Goal: Task Accomplishment & Management: Manage account settings

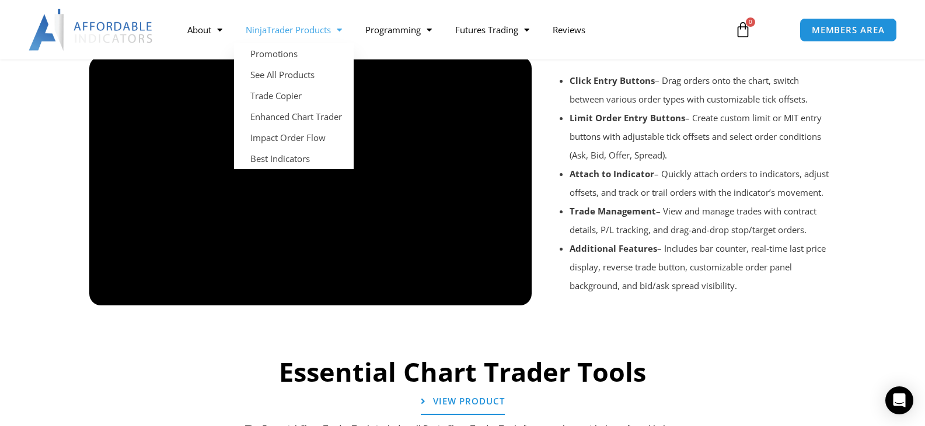
click at [307, 30] on link "NinjaTrader Products" at bounding box center [294, 29] width 120 height 27
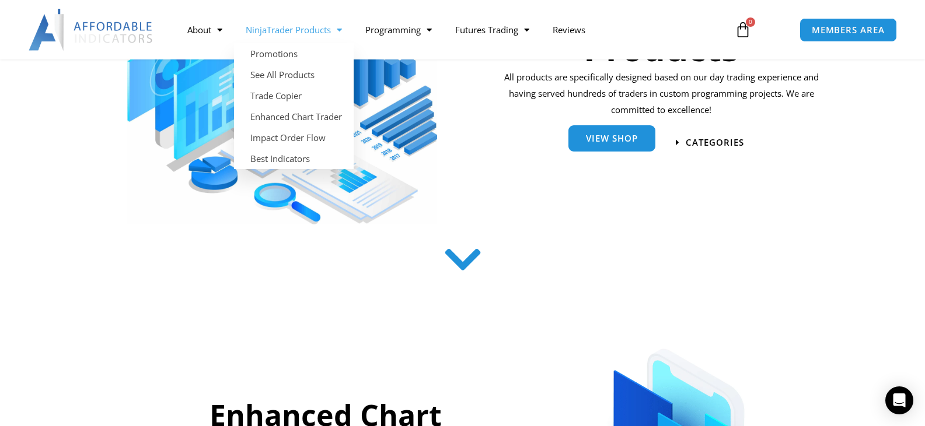
click at [596, 139] on span "View Shop" at bounding box center [612, 138] width 52 height 9
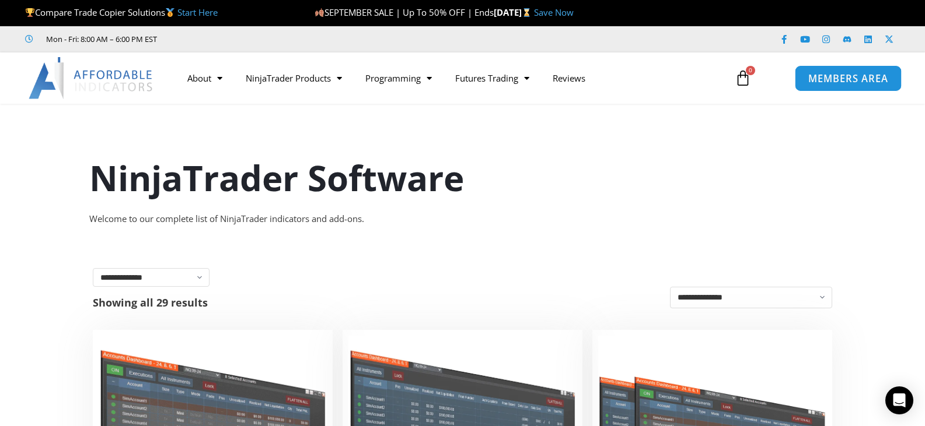
click at [837, 75] on span "MEMBERS AREA" at bounding box center [847, 79] width 80 height 10
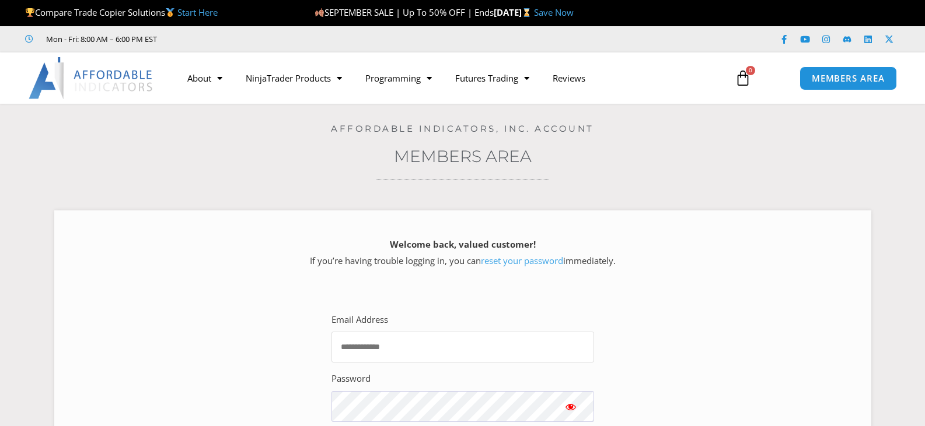
type input "**********"
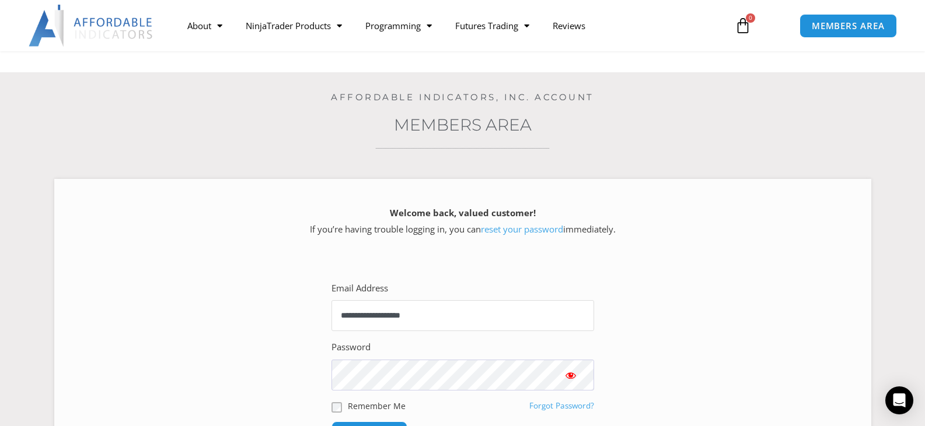
scroll to position [58, 0]
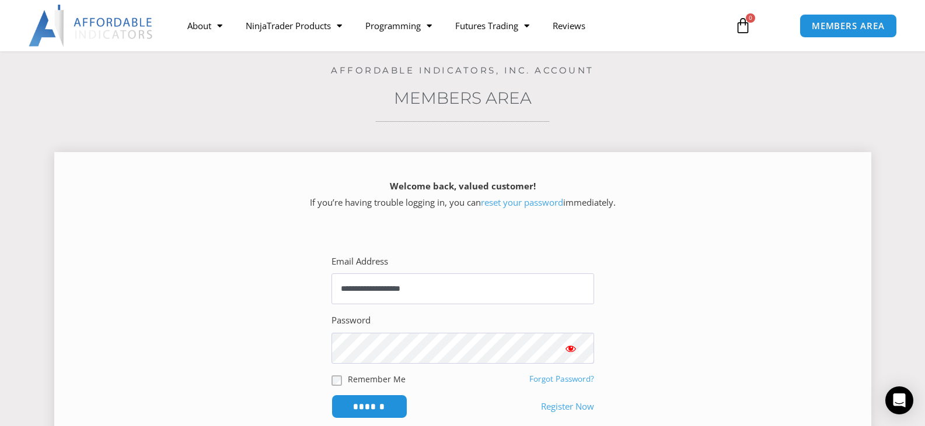
click at [572, 345] on span "Show password" at bounding box center [571, 349] width 12 height 12
click at [376, 408] on input "******" at bounding box center [369, 406] width 80 height 25
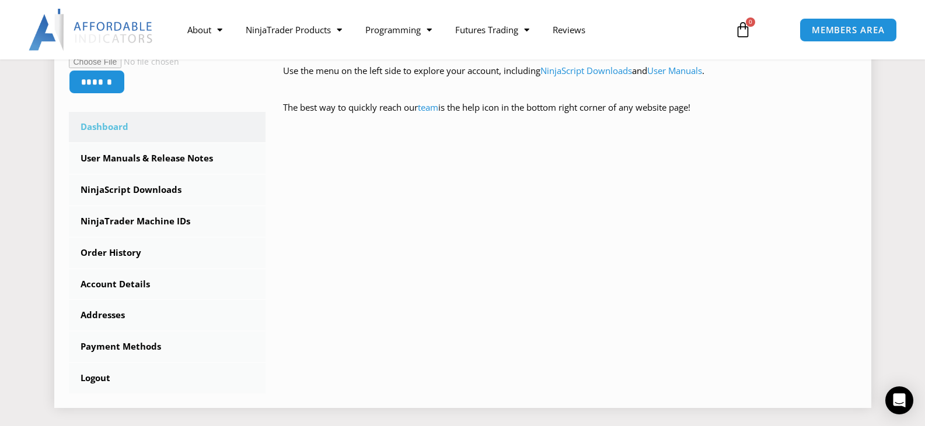
scroll to position [292, 0]
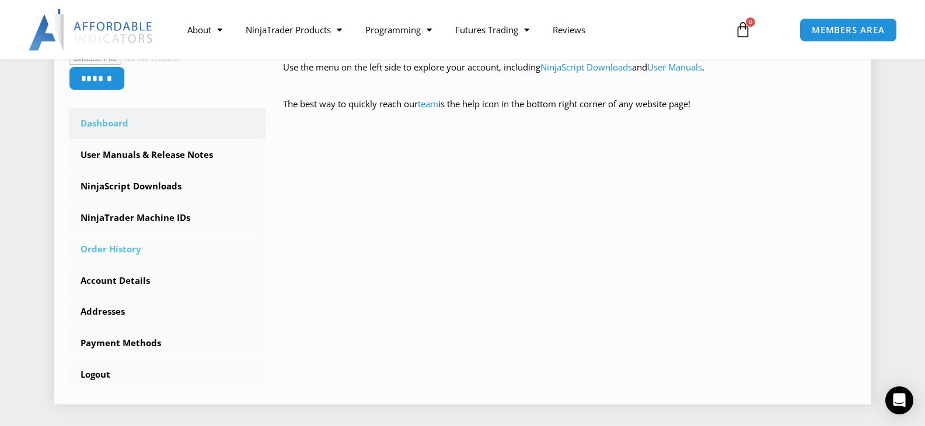
click at [103, 249] on link "Order History" at bounding box center [167, 250] width 197 height 30
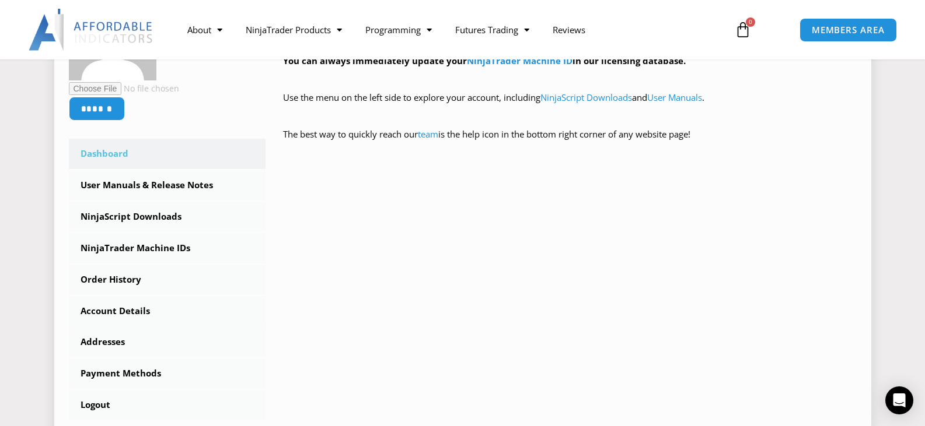
scroll to position [233, 0]
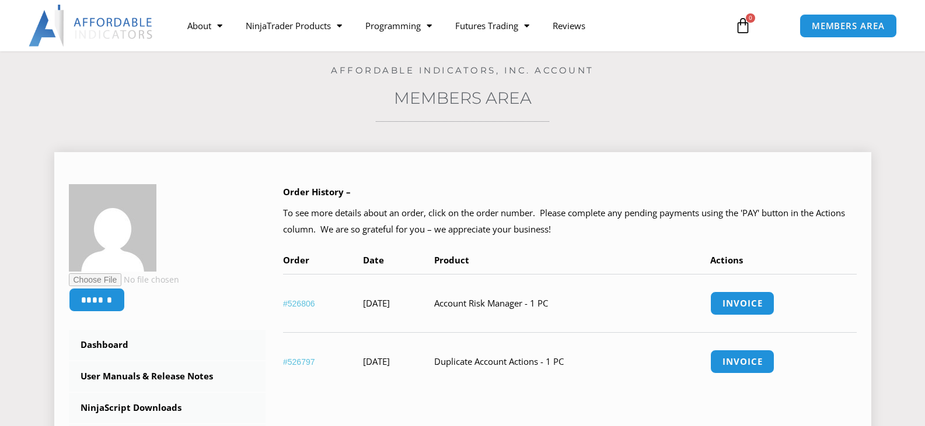
scroll to position [117, 0]
